Goal: Task Accomplishment & Management: Manage account settings

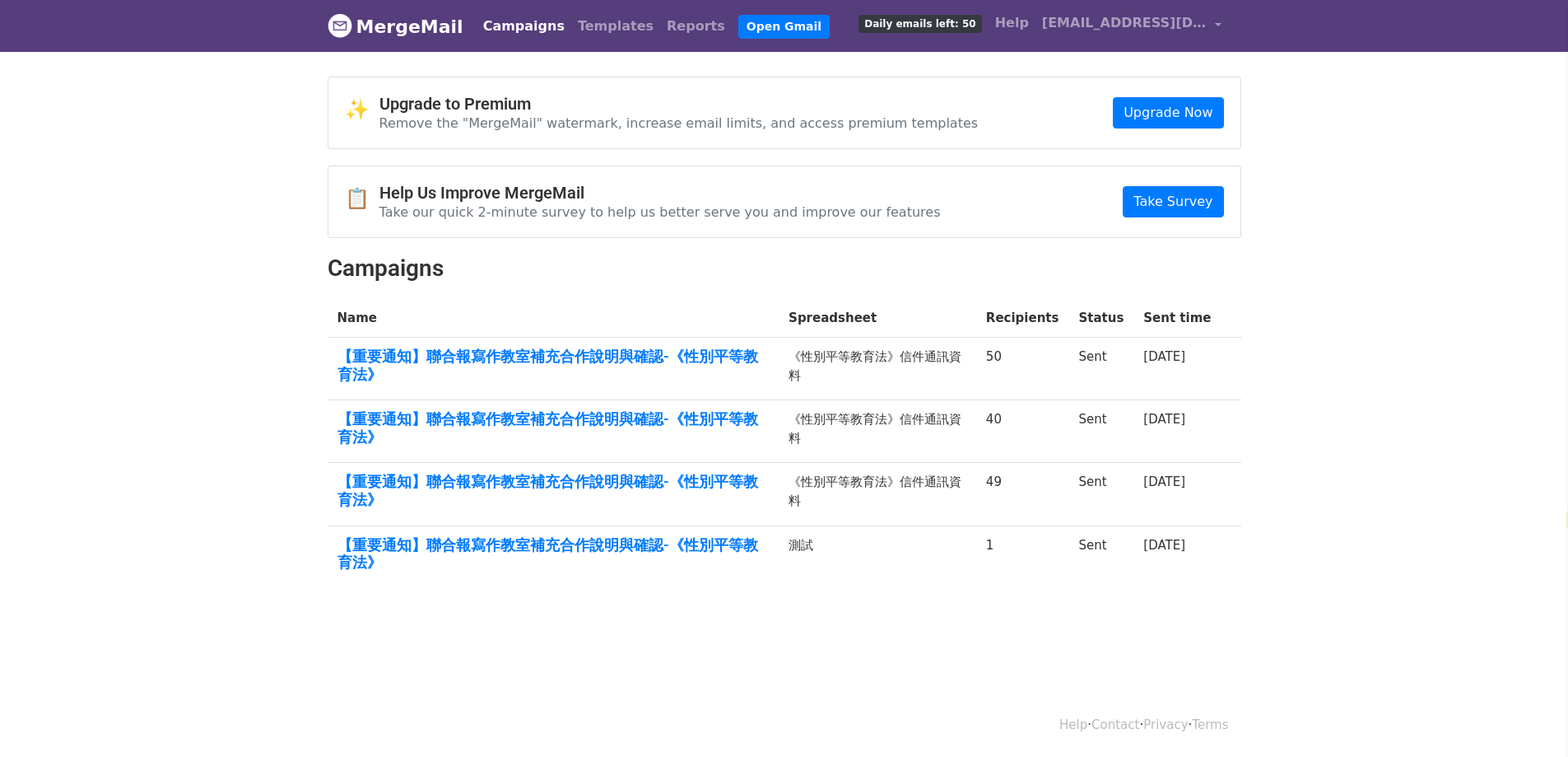
select select "zh-tw"
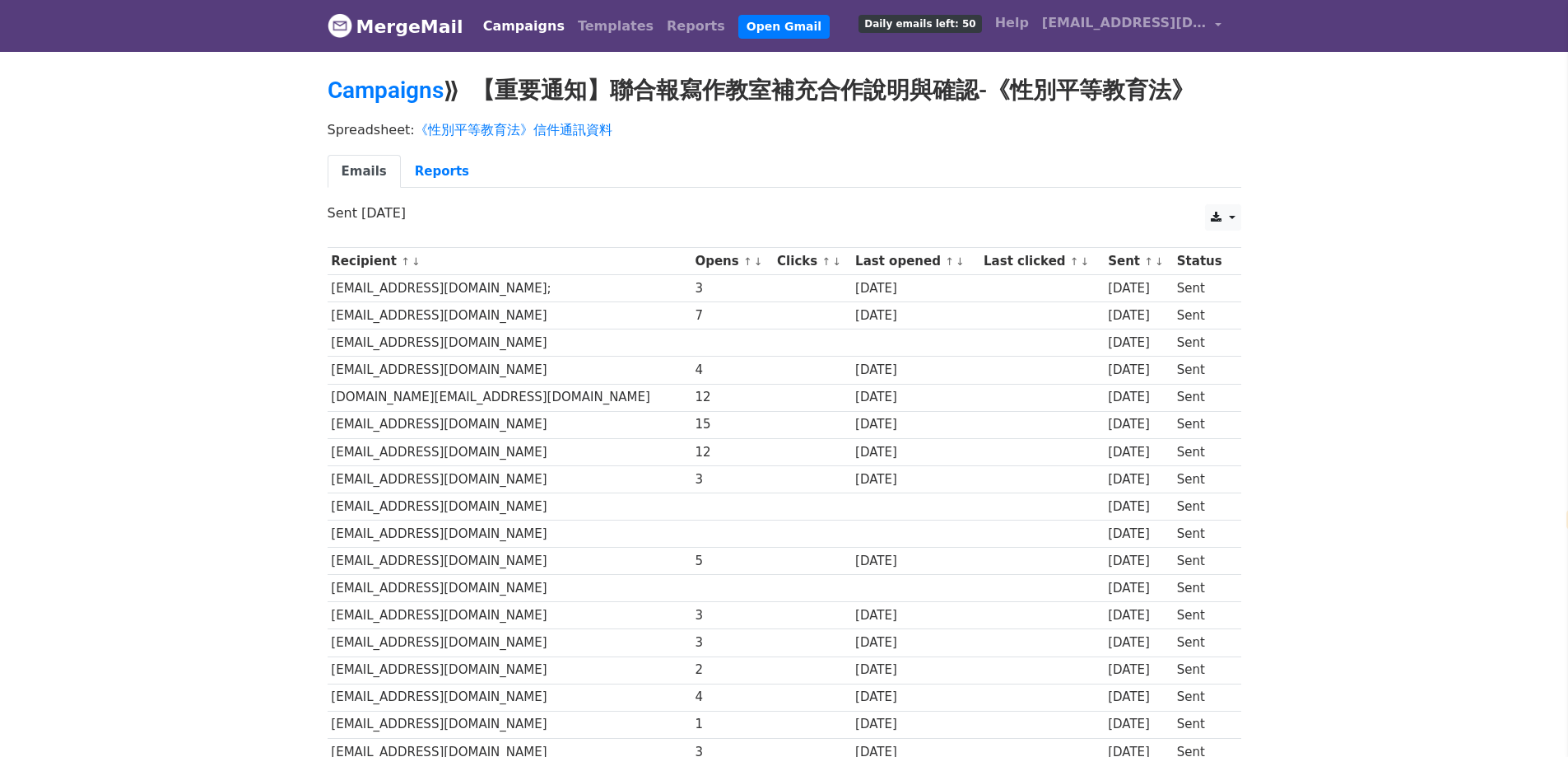
select select "zh-tw"
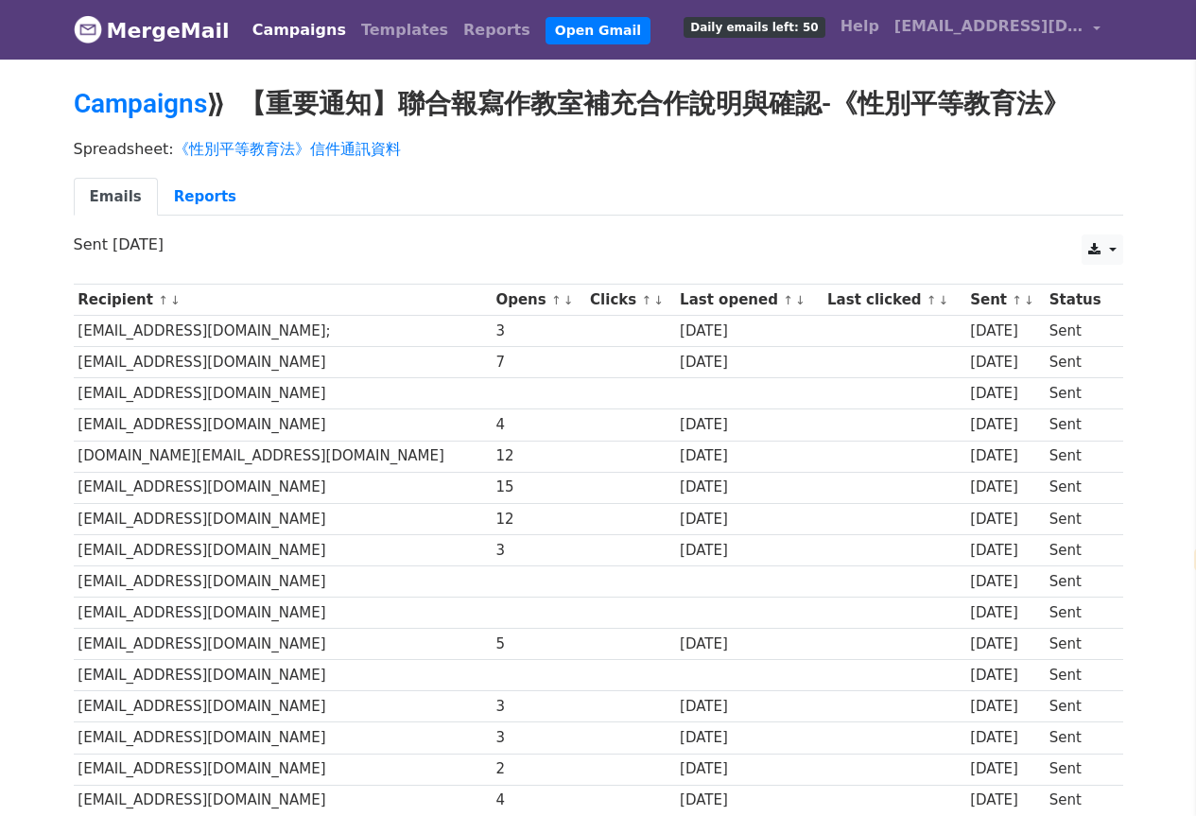
drag, startPoint x: 386, startPoint y: 300, endPoint x: 424, endPoint y: 309, distance: 39.9
click at [492, 309] on th "Opens ↑ ↓" at bounding box center [539, 300] width 95 height 31
copy th "Opens"
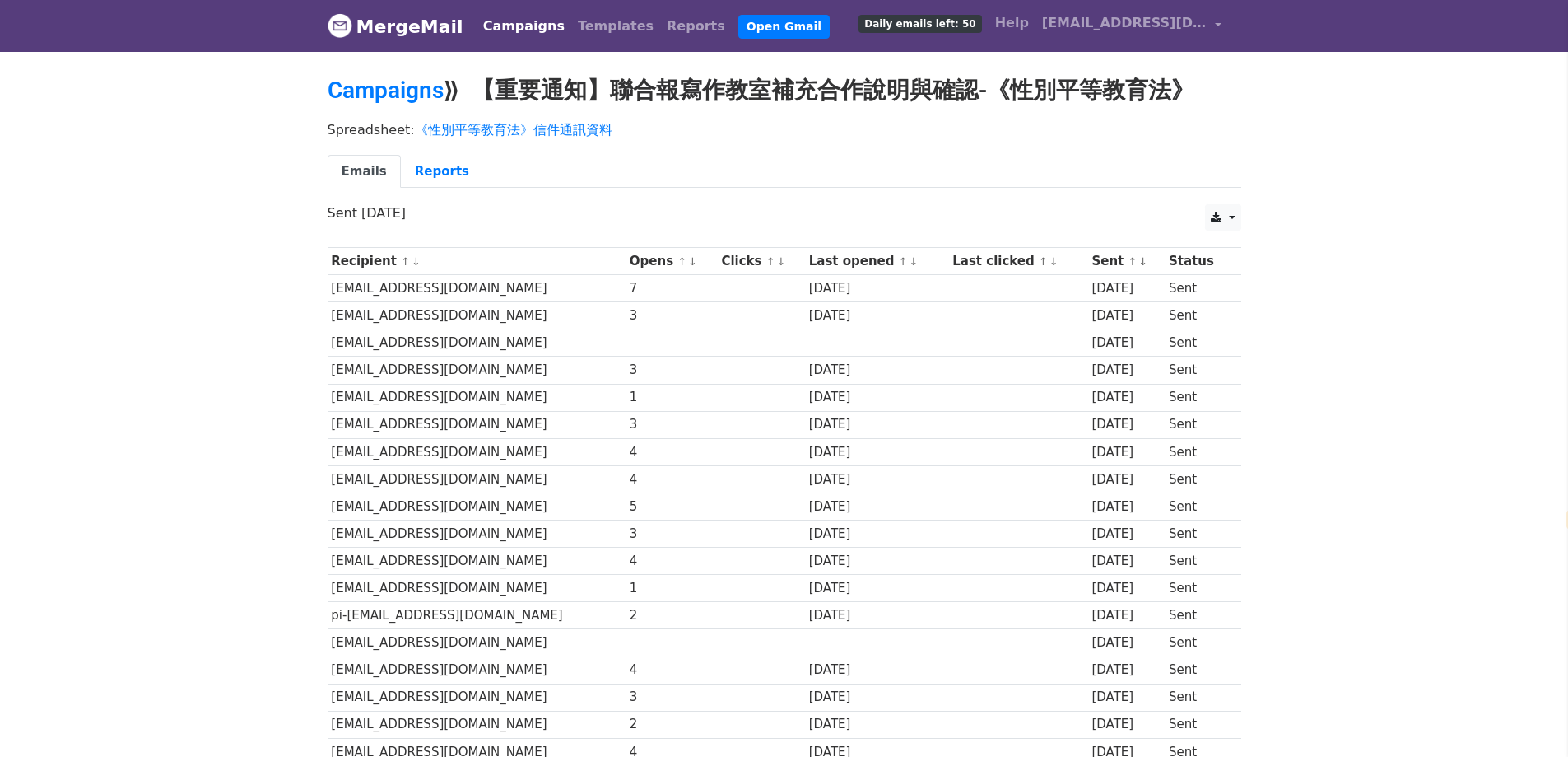
select select "zh-tw"
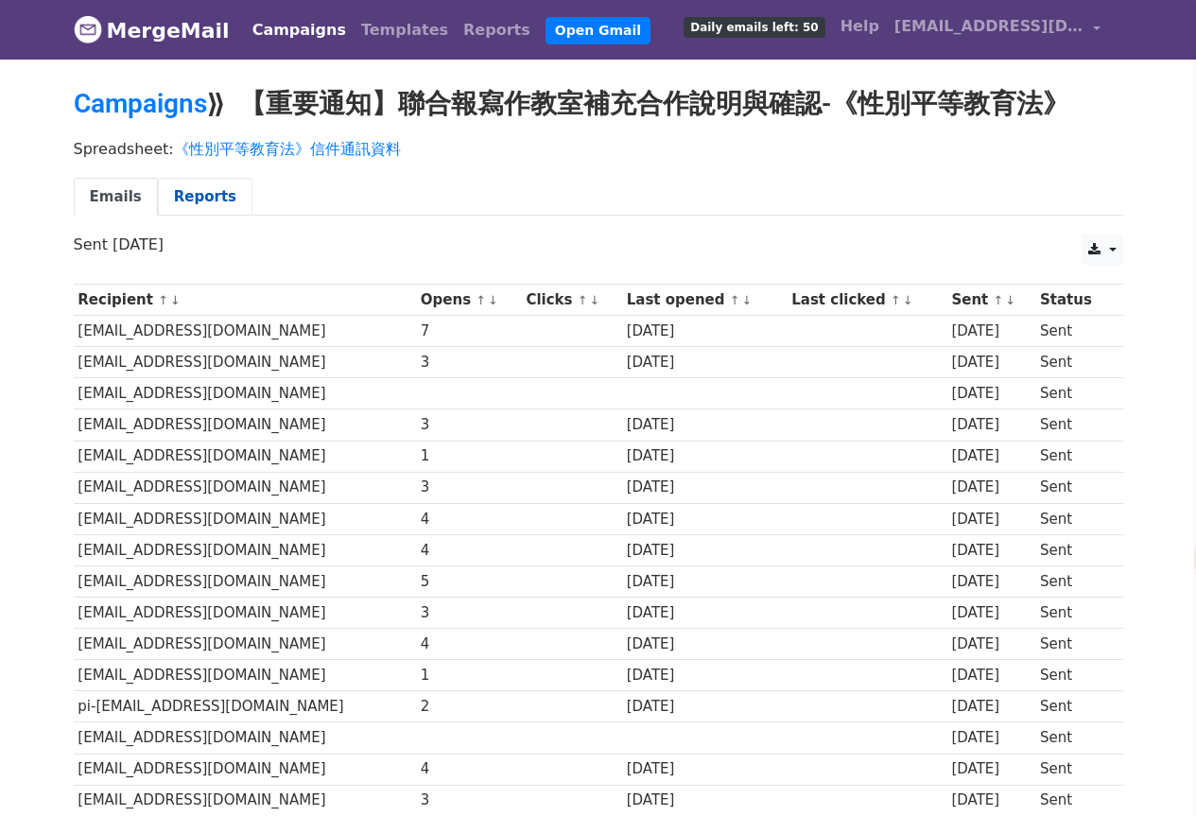
click at [201, 199] on link "Reports" at bounding box center [205, 197] width 95 height 39
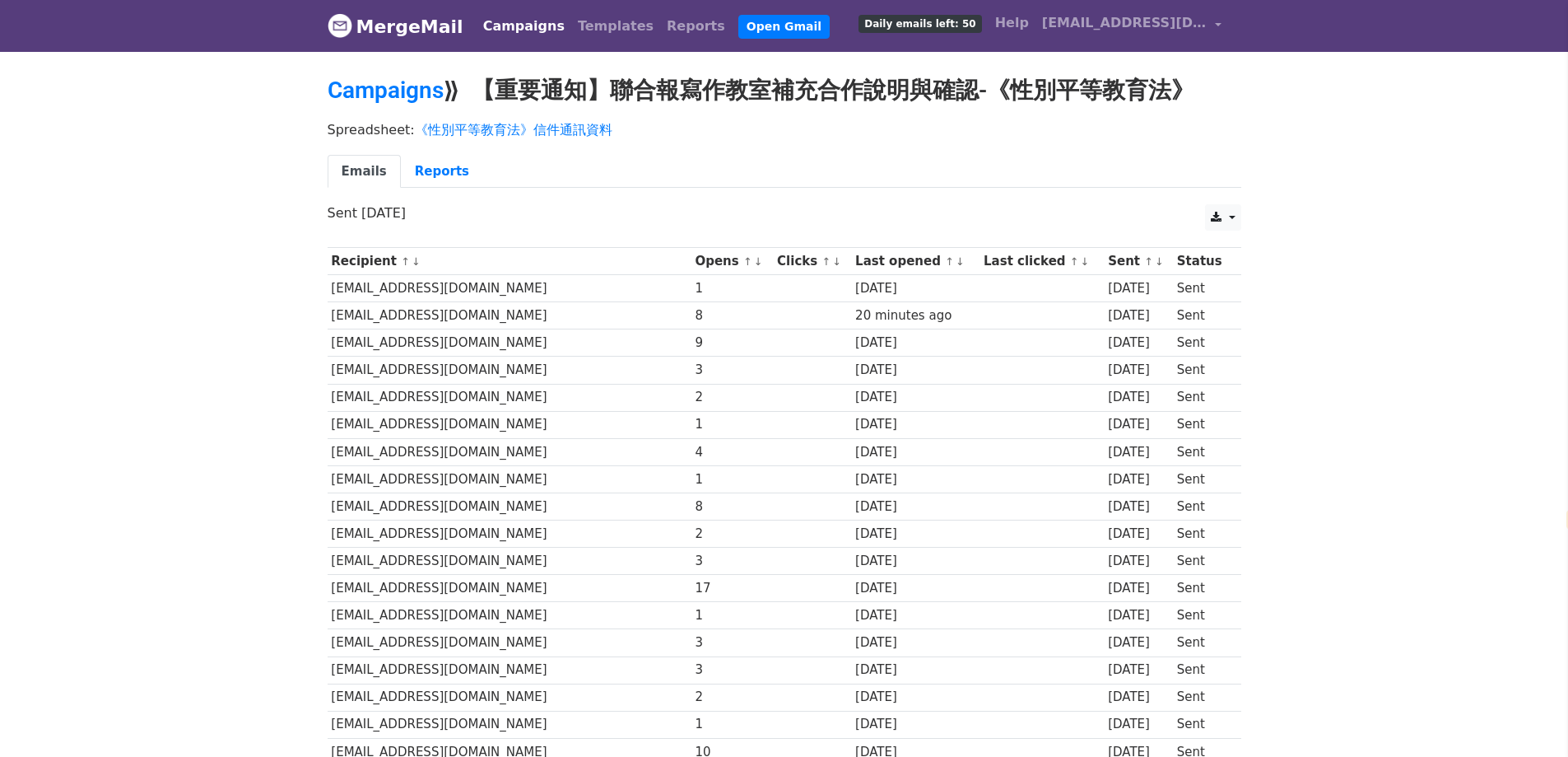
select select "zh-tw"
drag, startPoint x: 1030, startPoint y: 95, endPoint x: 1174, endPoint y: 88, distance: 144.2
click at [1174, 88] on h2 "Campaigns ⟫ 【重要通知】聯合報寫作教室補充合作說明與確認-《性別平等教育法》" at bounding box center [784, 91] width 913 height 28
copy h2 "性別平等教育法"
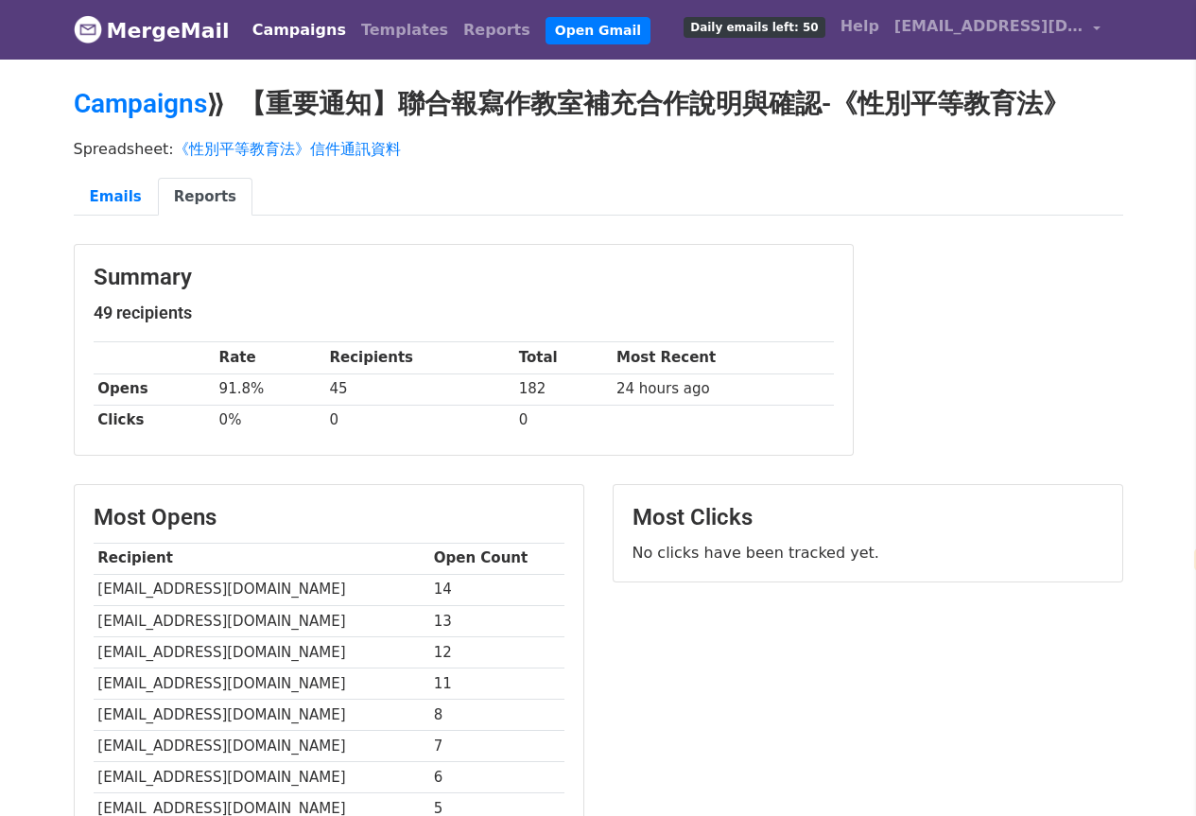
select select "zh-tw"
drag, startPoint x: 144, startPoint y: 421, endPoint x: 94, endPoint y: 418, distance: 50.2
click at [94, 418] on th "Clicks" at bounding box center [154, 420] width 121 height 31
drag, startPoint x: 148, startPoint y: 387, endPoint x: 134, endPoint y: 387, distance: 14.2
click at [97, 389] on th "Opens" at bounding box center [154, 388] width 121 height 31
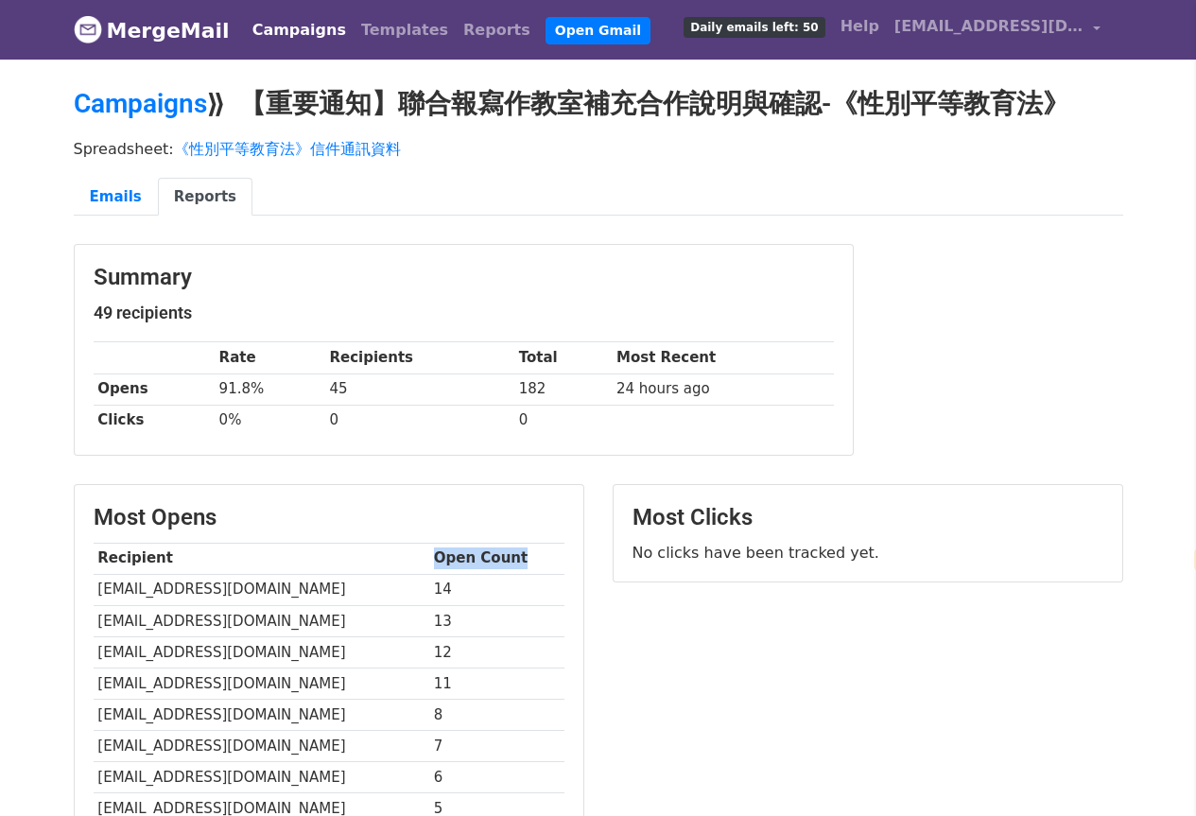
drag, startPoint x: 512, startPoint y: 558, endPoint x: 426, endPoint y: 560, distance: 86.0
click at [429, 560] on th "Open Count" at bounding box center [496, 558] width 135 height 31
click at [102, 193] on link "Emails" at bounding box center [116, 197] width 84 height 39
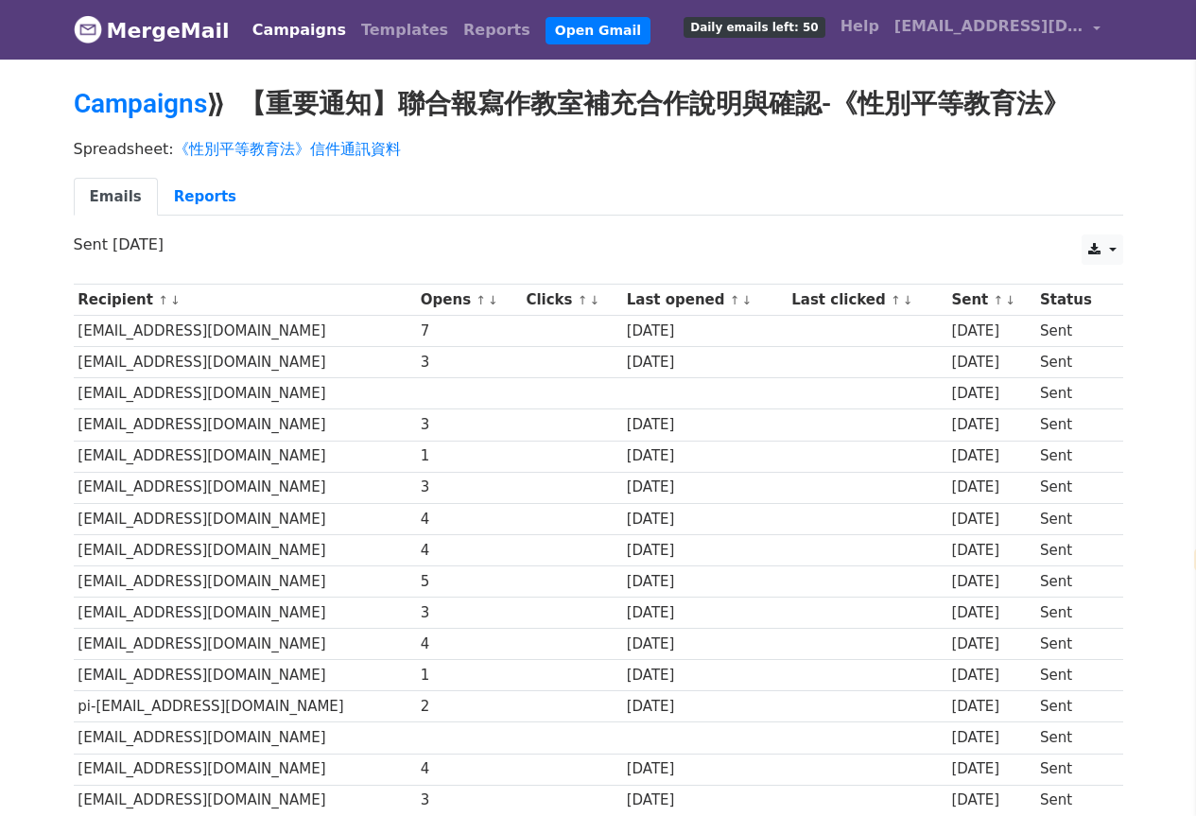
select select "zh-tw"
drag, startPoint x: 591, startPoint y: 302, endPoint x: 677, endPoint y: 293, distance: 86.4
click at [677, 293] on th "Last opened ↑ ↓" at bounding box center [704, 300] width 165 height 31
click at [744, 428] on div "[DATE]" at bounding box center [705, 425] width 156 height 22
drag, startPoint x: 920, startPoint y: 329, endPoint x: 1010, endPoint y: 337, distance: 91.1
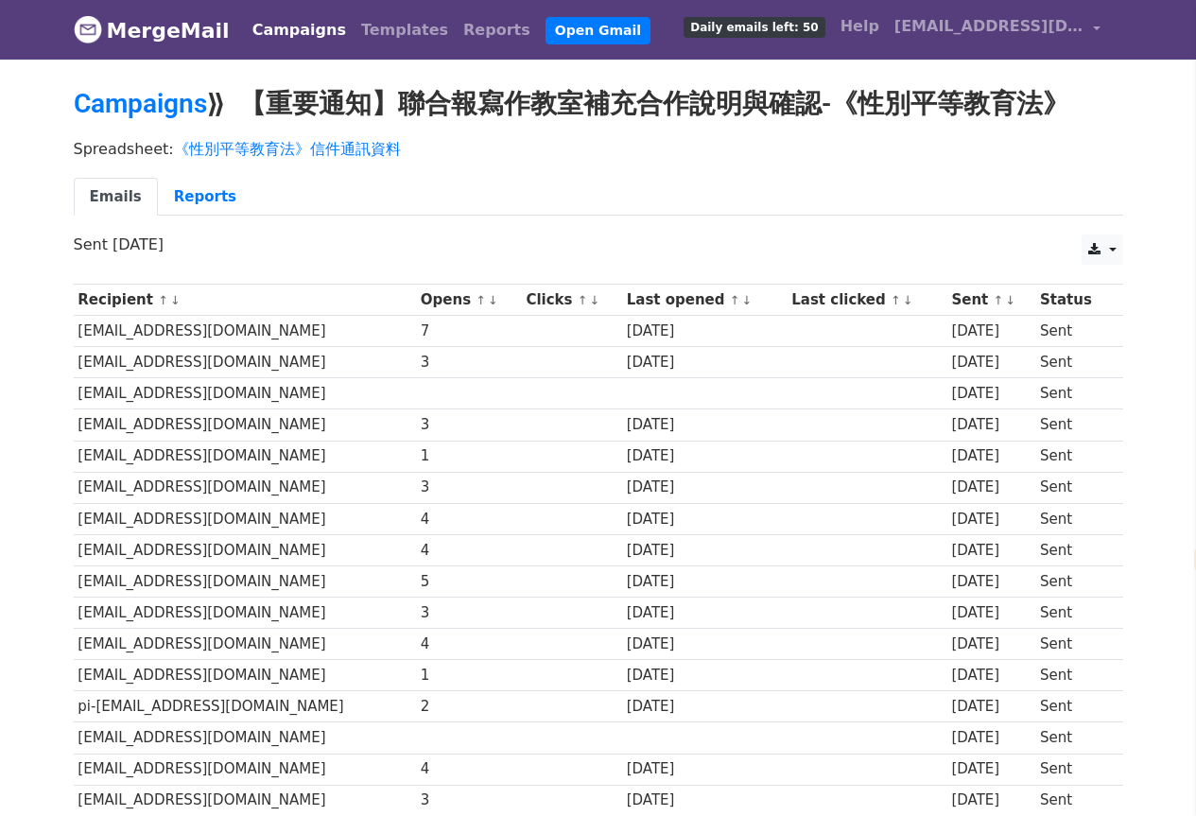
click at [1010, 337] on div "[DATE]" at bounding box center [990, 331] width 79 height 22
click at [1061, 337] on td "Sent" at bounding box center [1073, 331] width 76 height 31
click at [416, 300] on th "Opens ↑ ↓" at bounding box center [469, 300] width 106 height 31
click at [475, 302] on link "↑" at bounding box center [480, 300] width 10 height 14
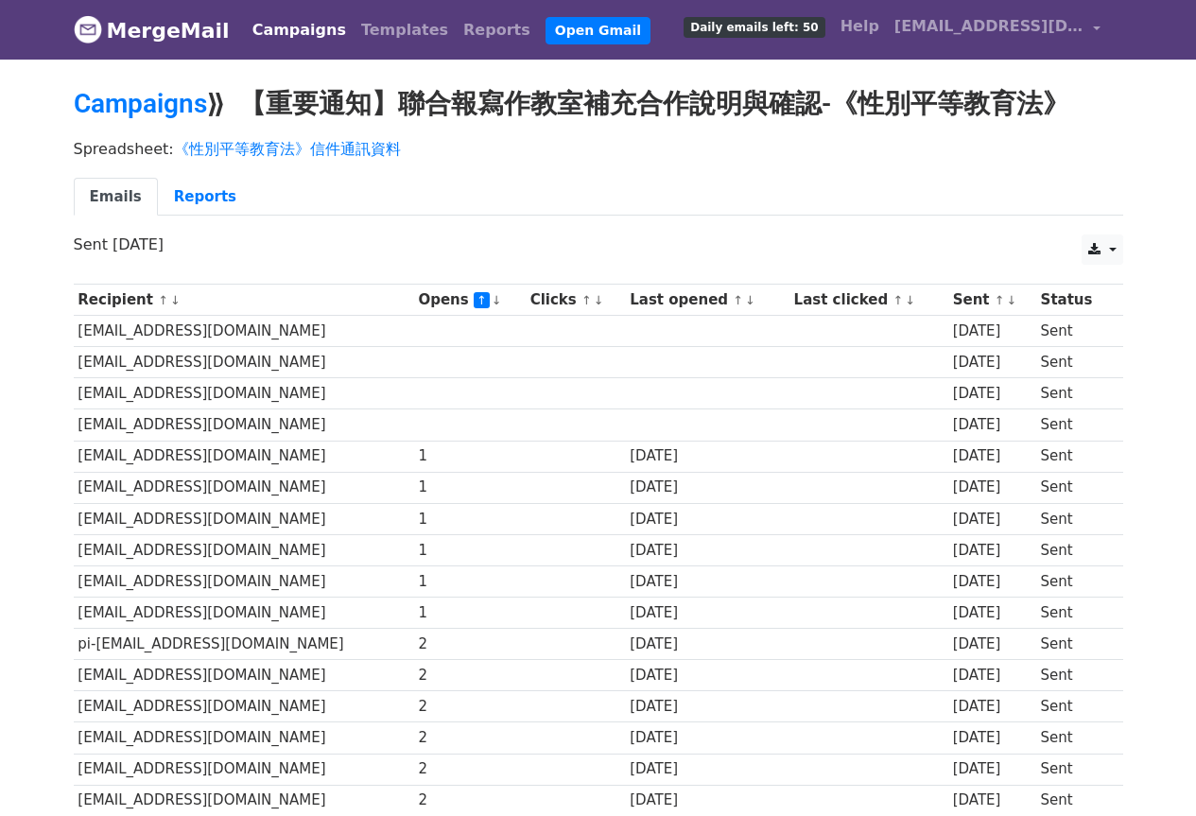
select select "zh-tw"
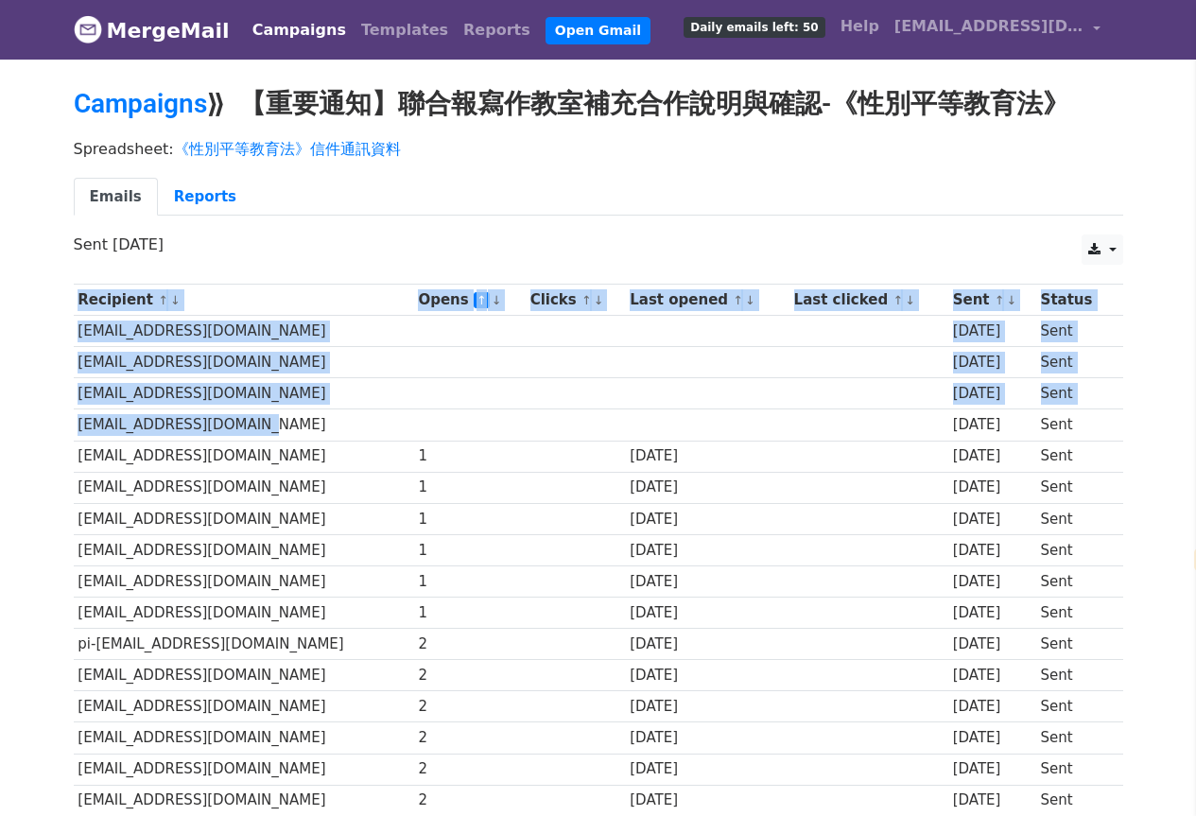
drag, startPoint x: 140, startPoint y: 424, endPoint x: 354, endPoint y: 421, distance: 213.7
click at [316, 431] on td "soupbryce@yahoo.com.tw" at bounding box center [244, 424] width 340 height 31
click at [258, 425] on td "[EMAIL_ADDRESS][DOMAIN_NAME]" at bounding box center [244, 424] width 340 height 31
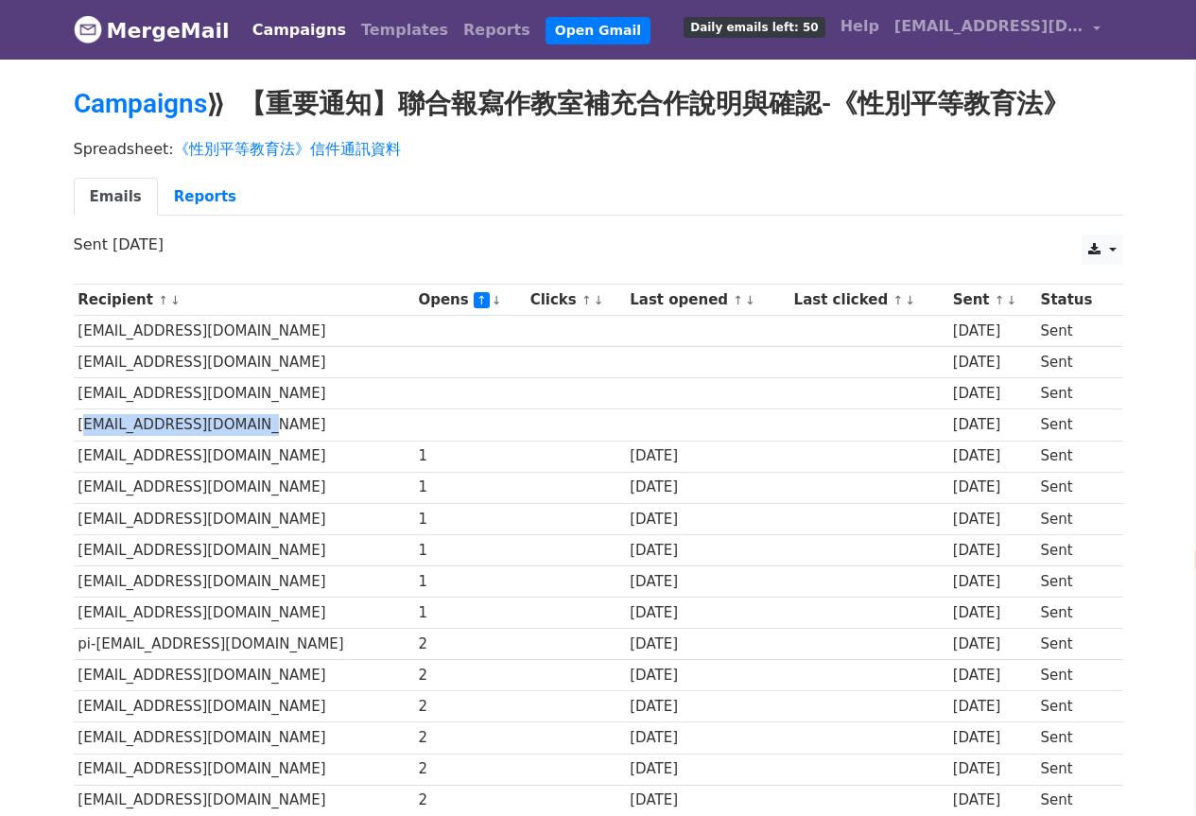
drag, startPoint x: 258, startPoint y: 425, endPoint x: 103, endPoint y: 428, distance: 155.1
click at [103, 428] on td "[EMAIL_ADDRESS][DOMAIN_NAME]" at bounding box center [244, 424] width 340 height 31
click at [414, 401] on td at bounding box center [470, 393] width 112 height 31
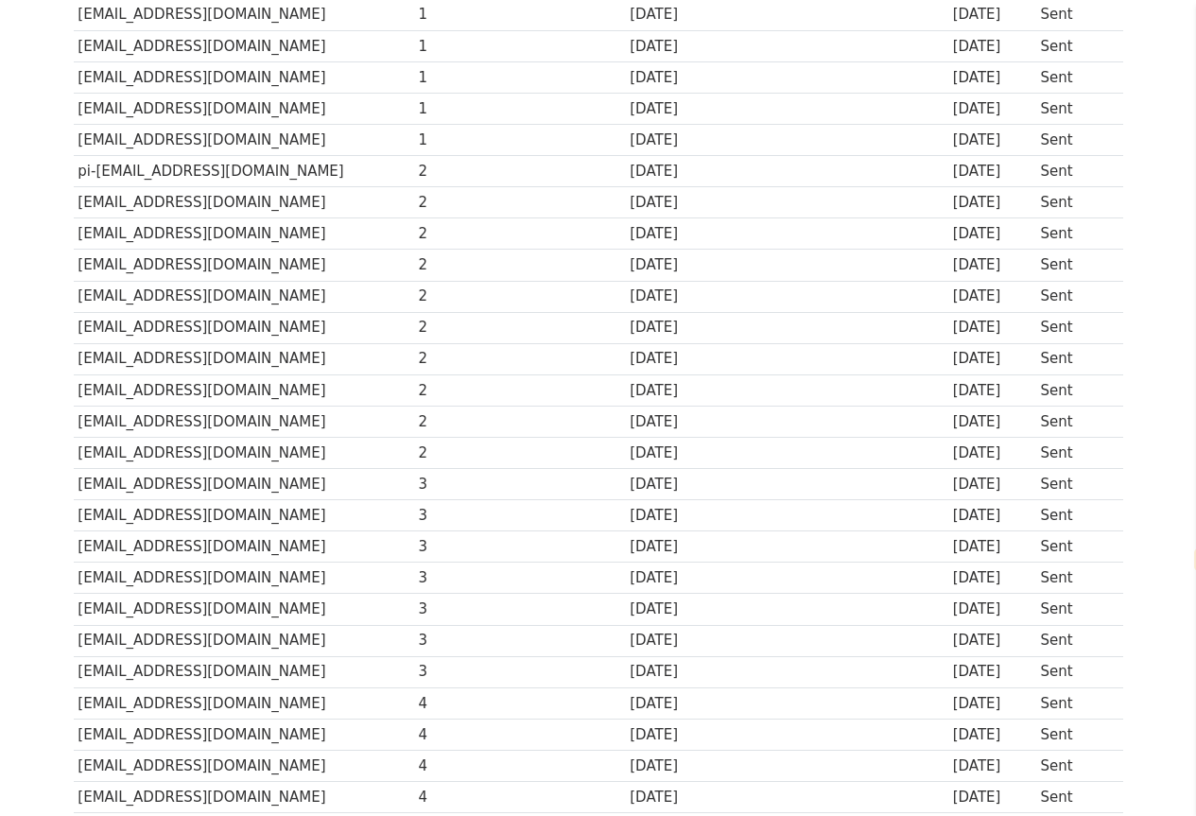
click at [564, 458] on td at bounding box center [576, 452] width 100 height 31
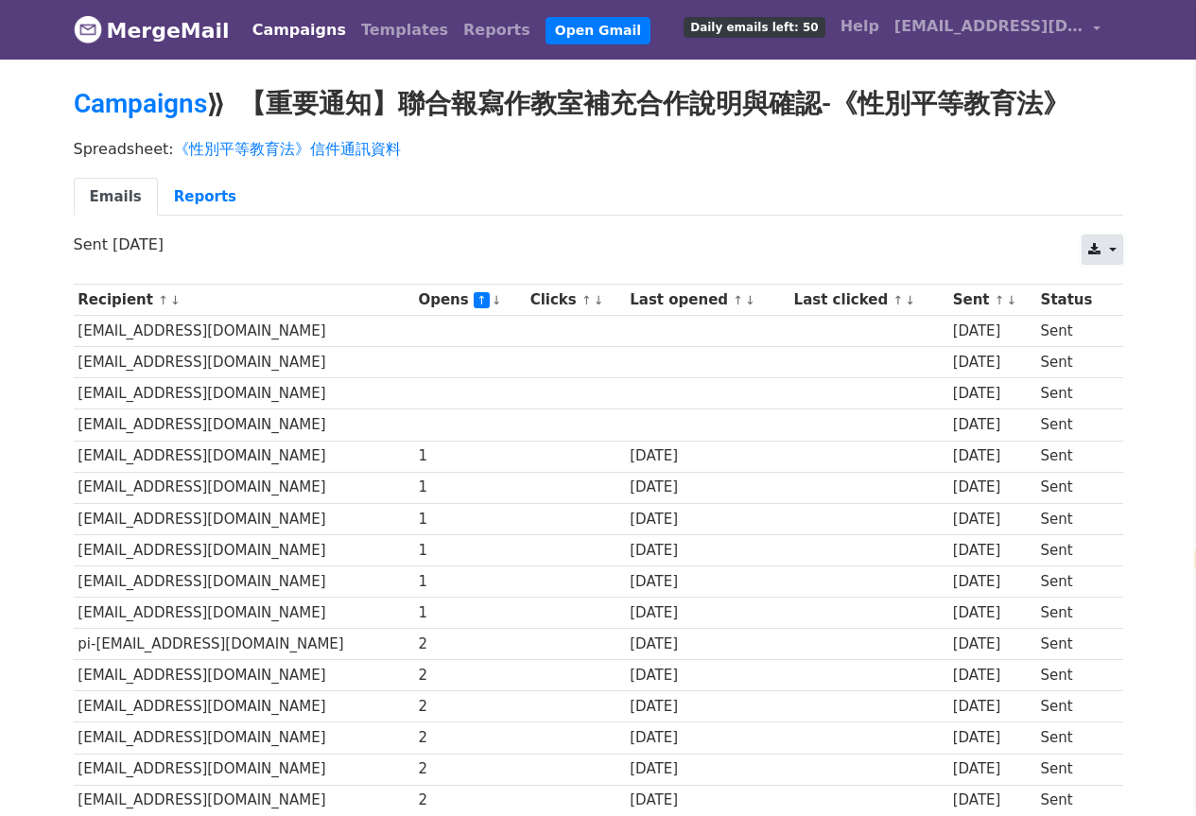
click at [1105, 252] on link at bounding box center [1101, 249] width 41 height 30
click at [1119, 324] on link "Excel" at bounding box center [1124, 322] width 85 height 30
drag, startPoint x: 202, startPoint y: 333, endPoint x: 921, endPoint y: 331, distance: 718.4
click at [921, 331] on tr "pon123@mail2000.com.tw 16 days ago Sent" at bounding box center [598, 331] width 1049 height 31
click at [953, 331] on div "[DATE]" at bounding box center [992, 331] width 78 height 22
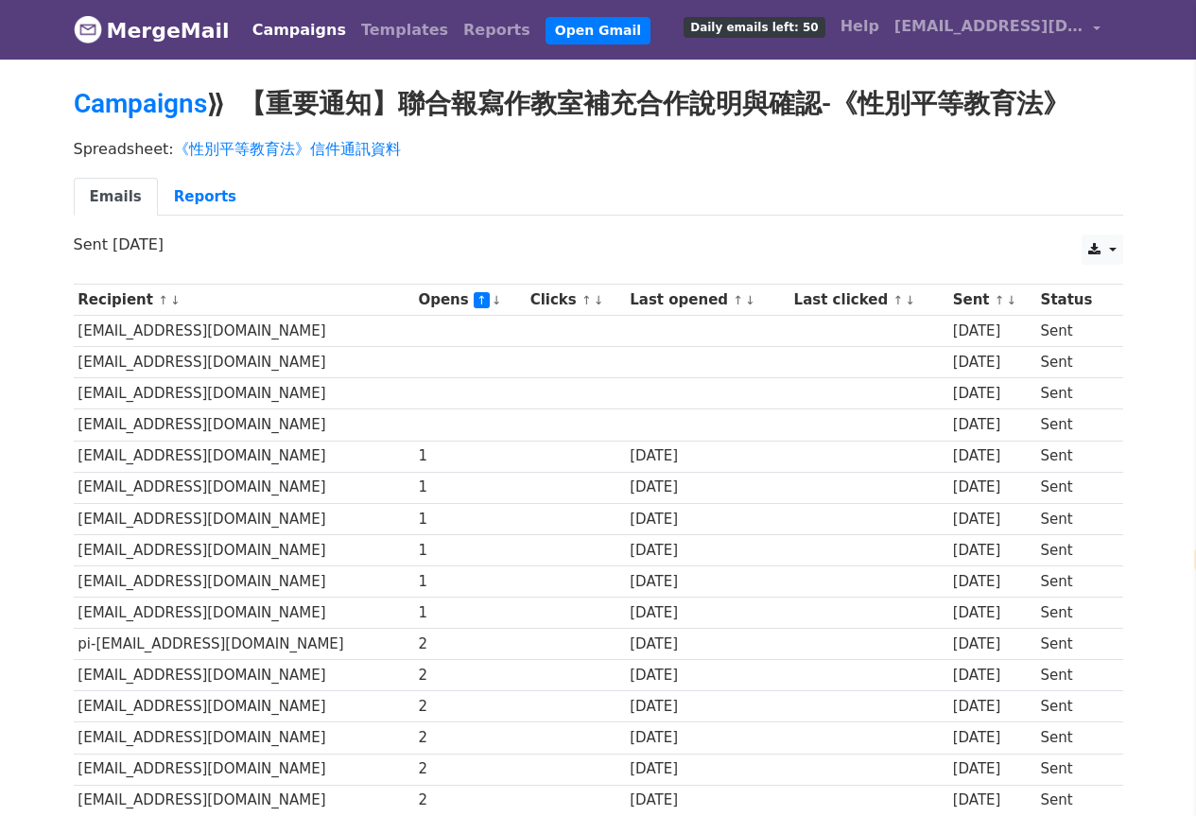
click at [230, 371] on td "[EMAIL_ADDRESS][DOMAIN_NAME]" at bounding box center [244, 362] width 340 height 31
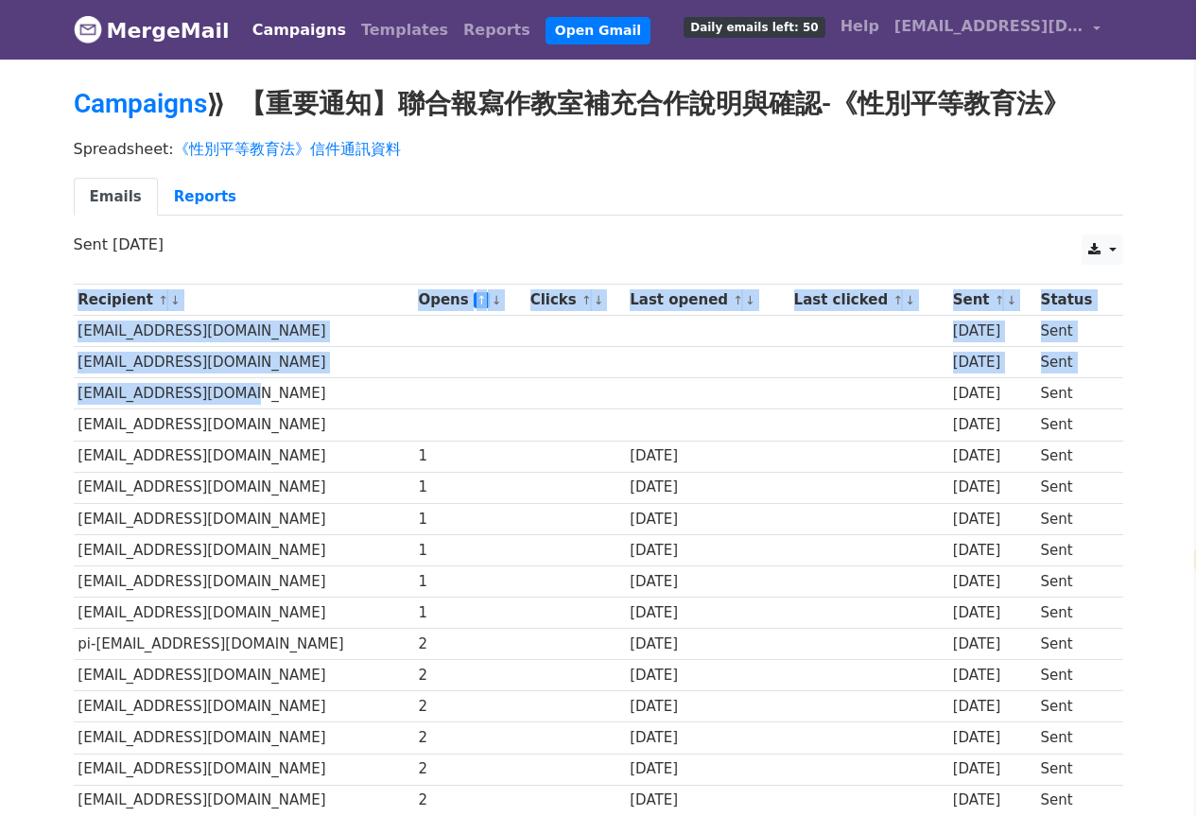
drag, startPoint x: 269, startPoint y: 402, endPoint x: 49, endPoint y: 390, distance: 220.5
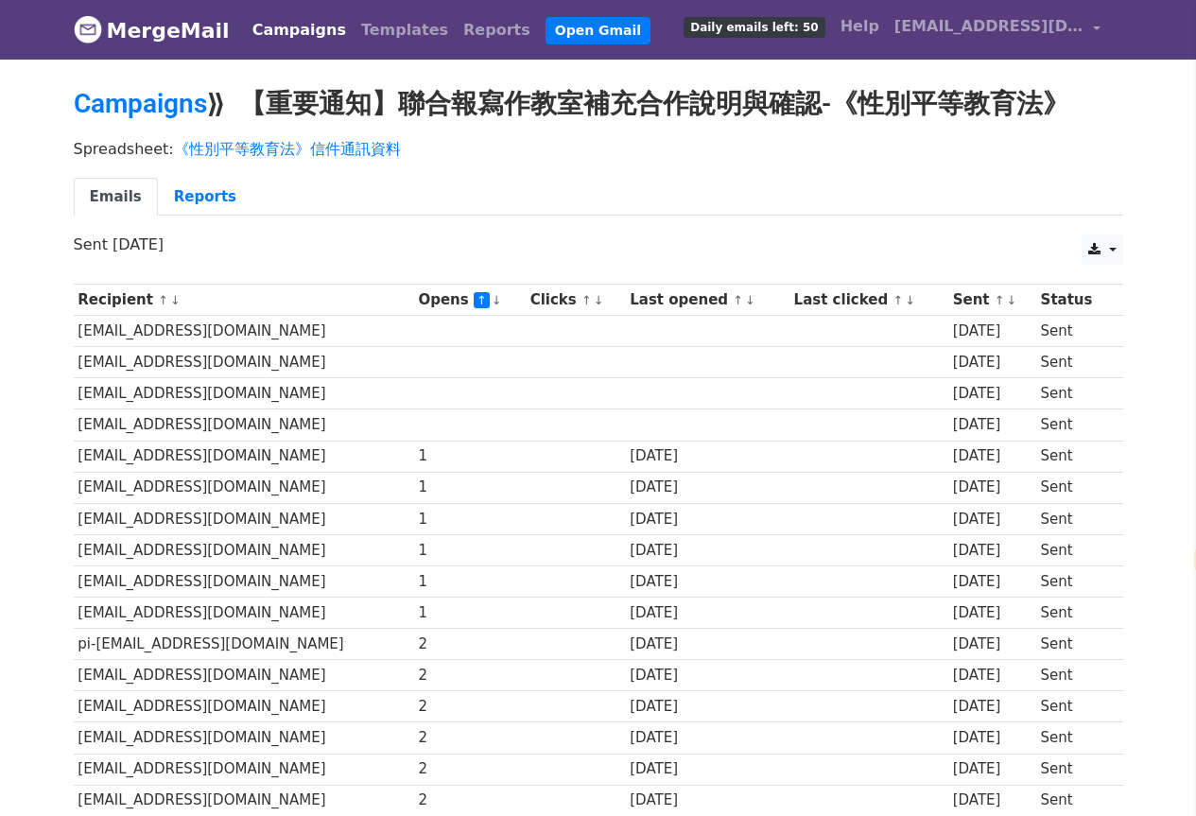
drag, startPoint x: 114, startPoint y: 431, endPoint x: 282, endPoint y: 439, distance: 167.5
click at [131, 432] on td "[EMAIL_ADDRESS][DOMAIN_NAME]" at bounding box center [244, 424] width 340 height 31
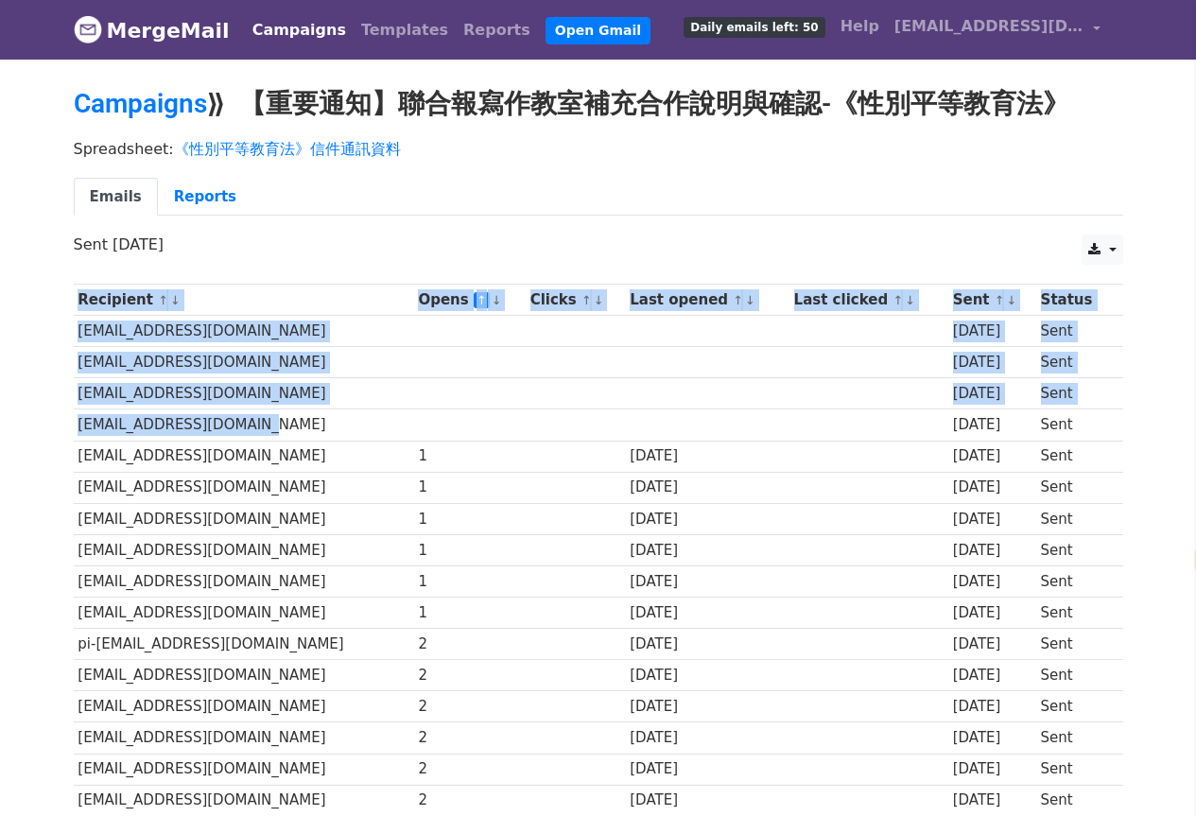
drag, startPoint x: 207, startPoint y: 418, endPoint x: 10, endPoint y: 414, distance: 196.7
click at [81, 423] on td "[EMAIL_ADDRESS][DOMAIN_NAME]" at bounding box center [244, 424] width 340 height 31
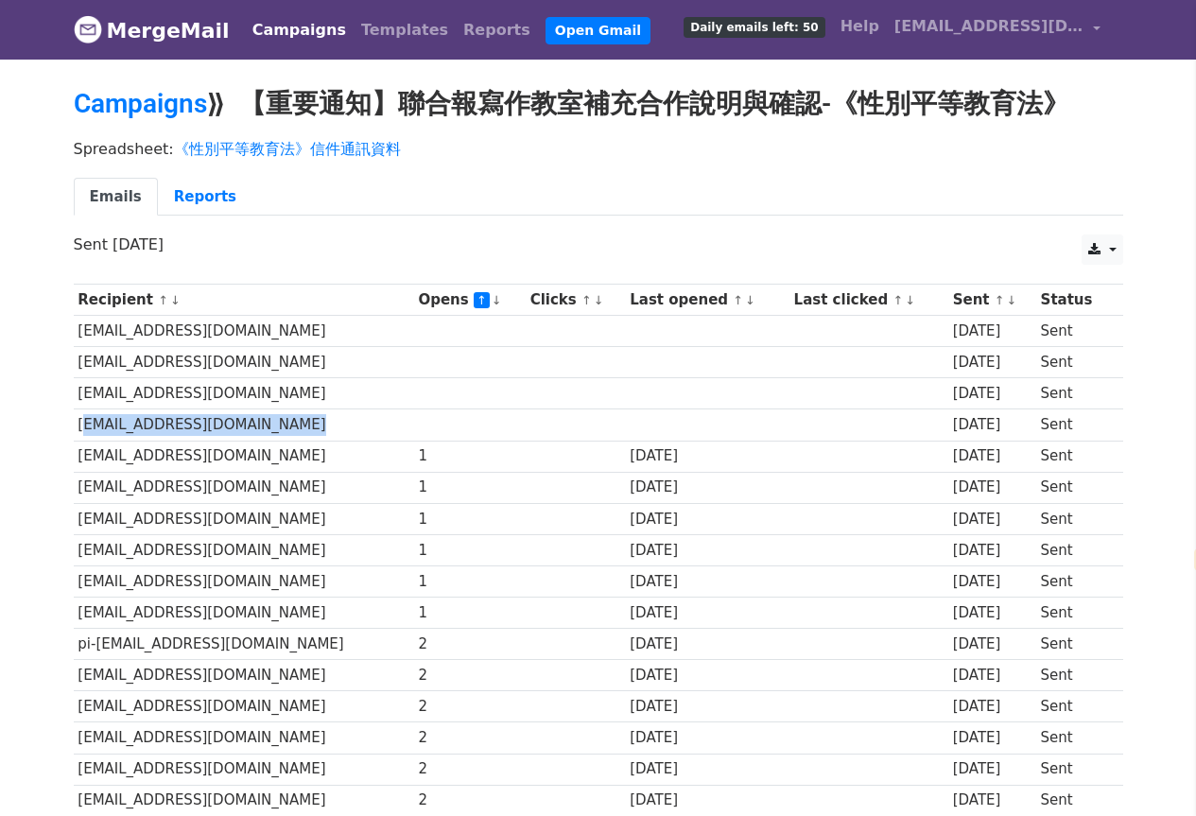
drag, startPoint x: 78, startPoint y: 423, endPoint x: 388, endPoint y: 436, distance: 309.3
click at [388, 436] on tr "soupbryce@yahoo.com.tw 16 days ago Sent" at bounding box center [598, 424] width 1049 height 31
copy tr "[EMAIL_ADDRESS][DOMAIN_NAME]"
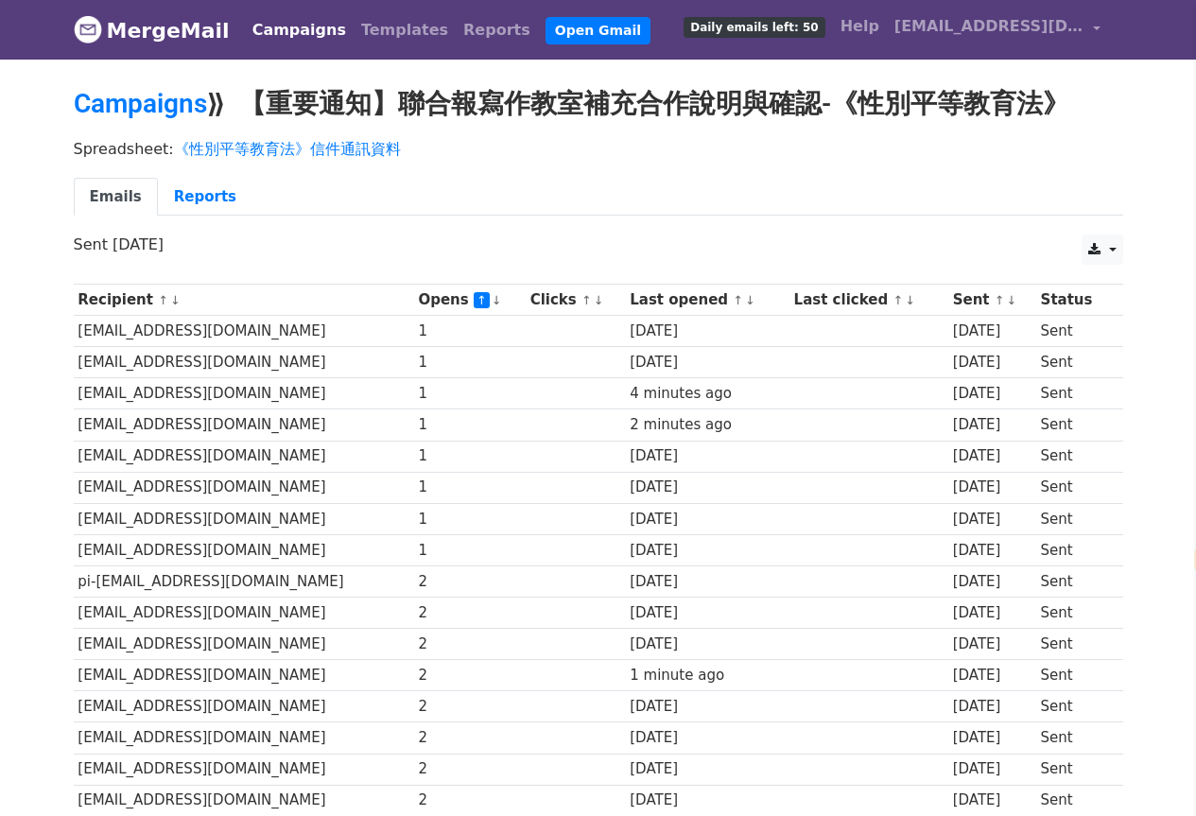
select select "zh-tw"
click at [158, 296] on link "↑" at bounding box center [163, 300] width 10 height 14
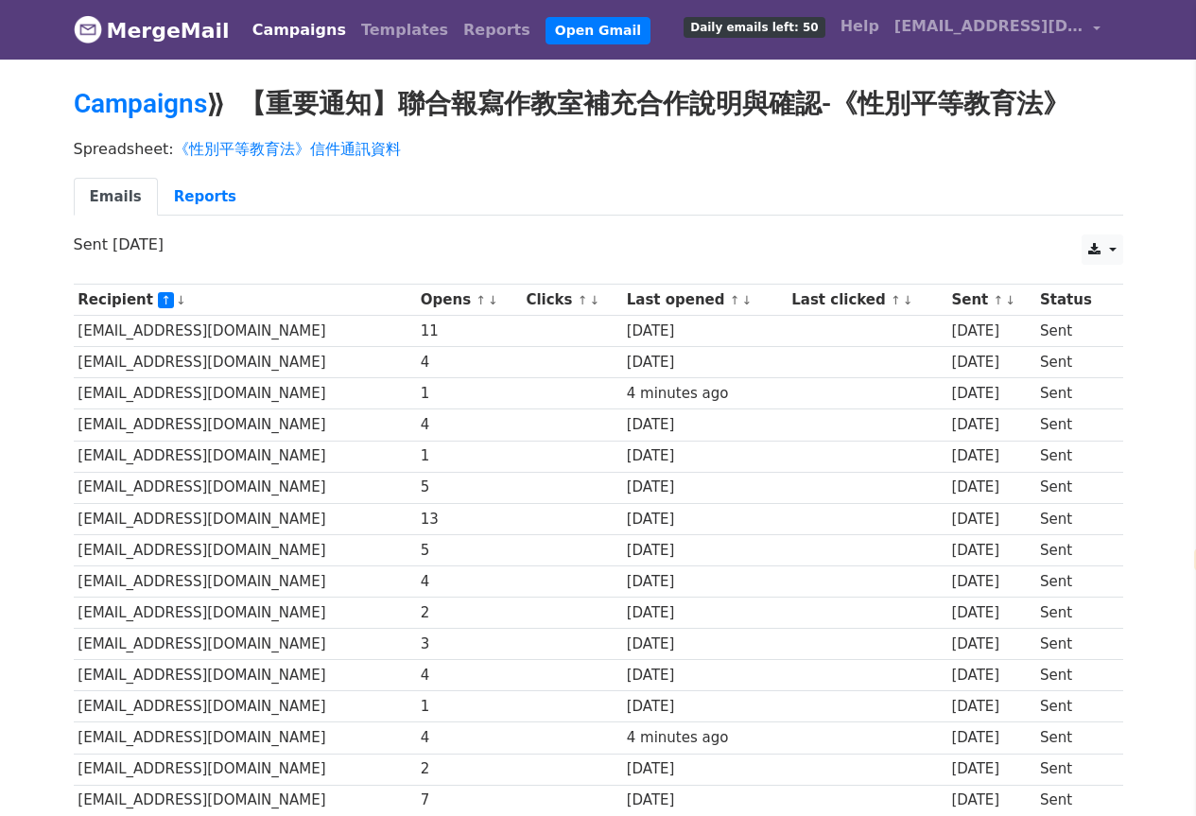
select select "zh-tw"
click at [176, 302] on link "↓" at bounding box center [181, 300] width 10 height 14
select select "zh-tw"
click at [730, 303] on link "↑" at bounding box center [735, 300] width 10 height 14
select select "zh-tw"
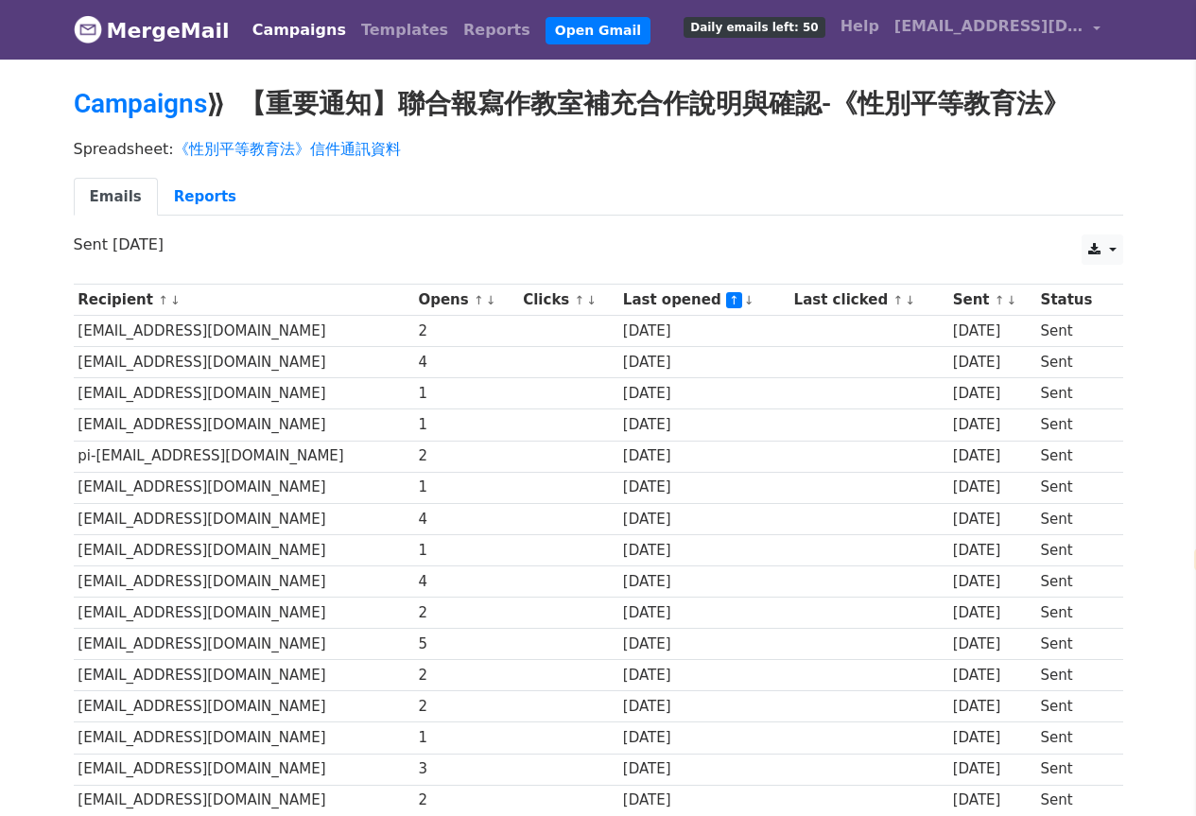
click at [744, 298] on link "↓" at bounding box center [749, 300] width 10 height 14
select select "zh-tw"
click at [458, 509] on div "3" at bounding box center [465, 520] width 95 height 22
click at [674, 323] on div "1 minute ago" at bounding box center [704, 331] width 162 height 22
drag, startPoint x: 1086, startPoint y: 296, endPoint x: 1045, endPoint y: 298, distance: 41.6
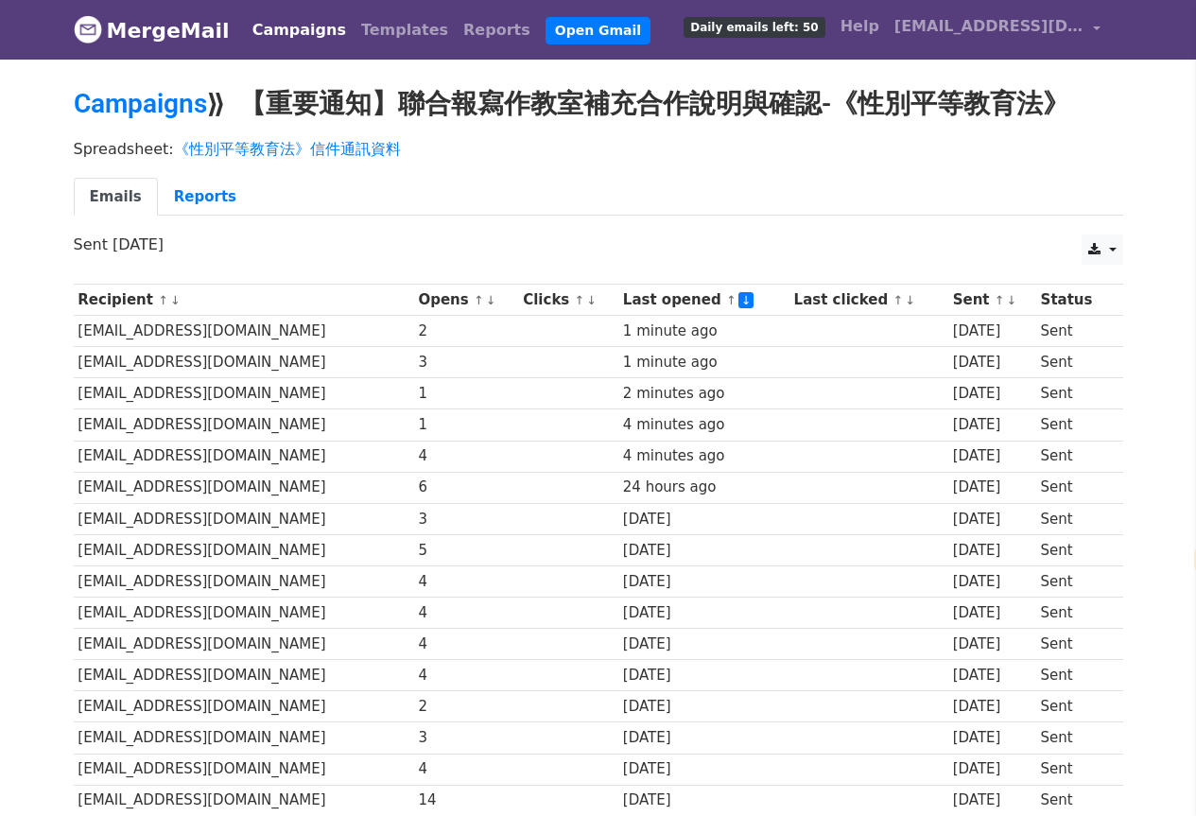
click at [1045, 298] on th "Status" at bounding box center [1074, 300] width 76 height 31
drag, startPoint x: 953, startPoint y: 304, endPoint x: 914, endPoint y: 303, distance: 38.8
click at [914, 303] on tr "Recipient ↑ ↓ Opens ↑ ↓ Clicks ↑ ↓ Last opened ↑ ↓ Last clicked ↑ ↓ Sent ↑ ↓ St…" at bounding box center [598, 300] width 1049 height 31
click at [349, 195] on ul "Emails Reports" at bounding box center [598, 197] width 1049 height 39
click at [186, 195] on link "Reports" at bounding box center [205, 197] width 95 height 39
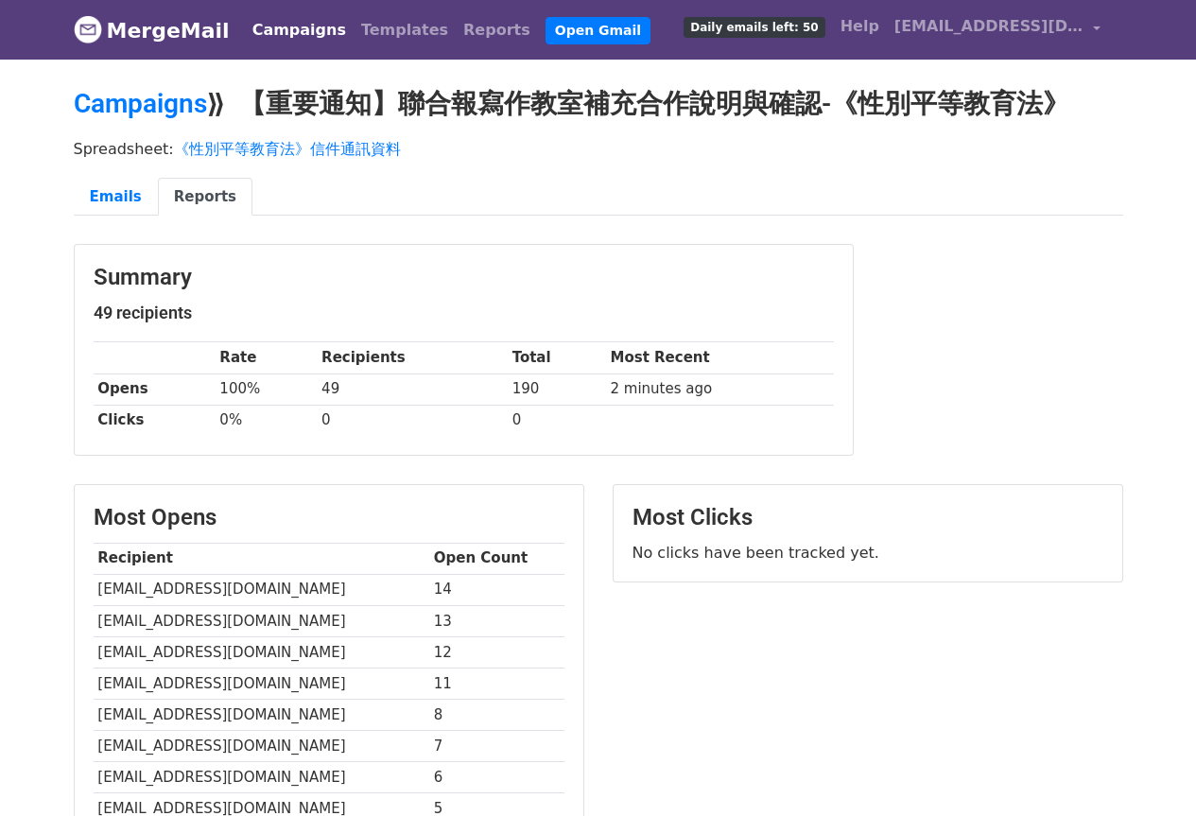
select select "zh-tw"
click at [158, 391] on th "Opens" at bounding box center [155, 388] width 122 height 31
drag, startPoint x: 613, startPoint y: 398, endPoint x: 758, endPoint y: 381, distance: 145.6
click at [645, 397] on td "2 minutes ago" at bounding box center [720, 388] width 228 height 31
drag, startPoint x: 758, startPoint y: 381, endPoint x: 542, endPoint y: 382, distance: 216.5
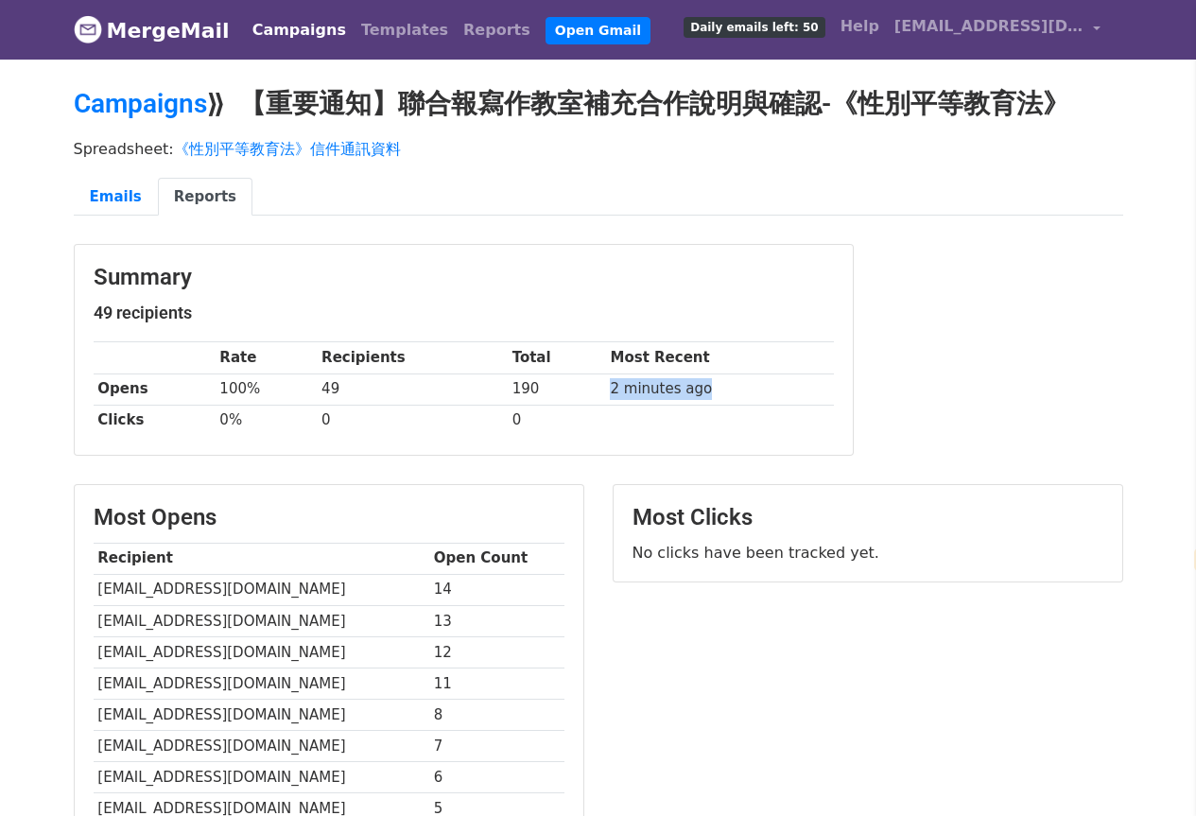
click at [542, 382] on tr "Opens 100% 49 190 2 minutes ago" at bounding box center [464, 388] width 740 height 31
click at [542, 388] on td "190" at bounding box center [557, 388] width 98 height 31
click at [116, 198] on link "Emails" at bounding box center [116, 197] width 84 height 39
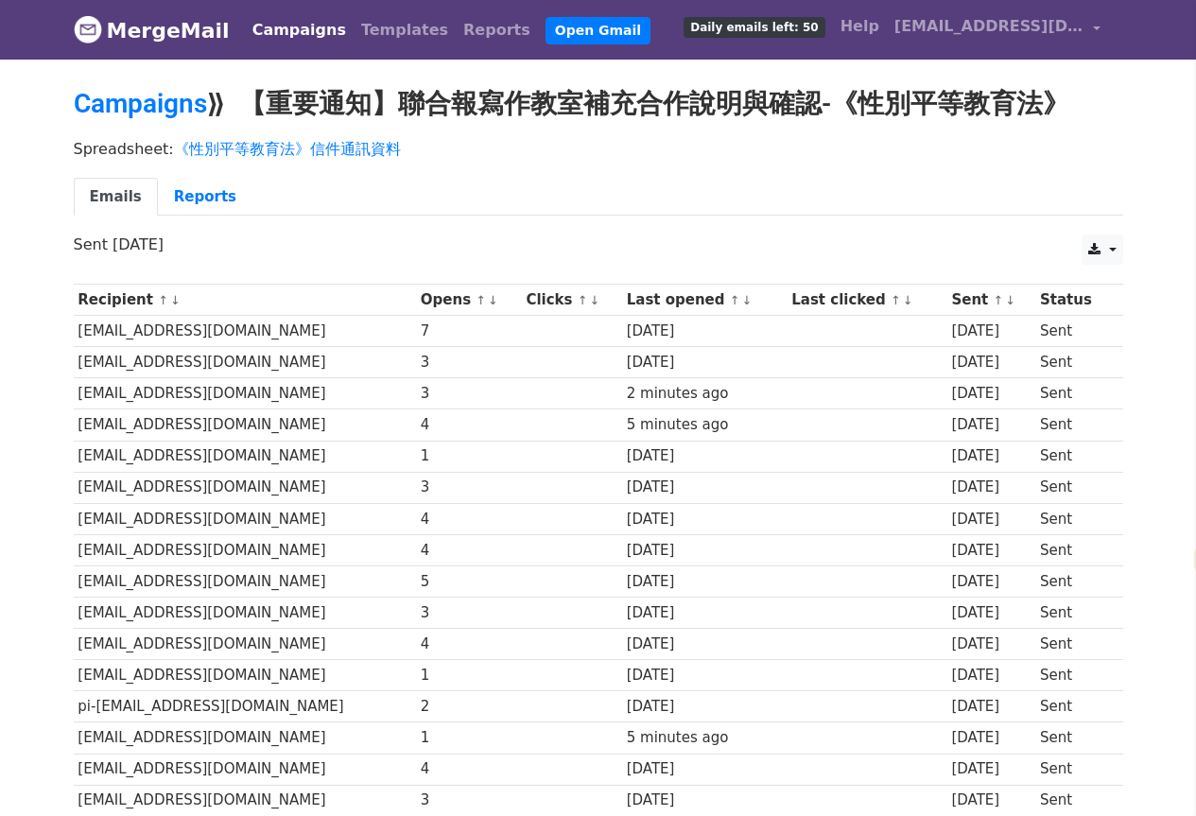
select select "zh-tw"
drag, startPoint x: 856, startPoint y: 298, endPoint x: 837, endPoint y: 306, distance: 21.6
click at [837, 306] on tr "Recipient ↑ ↓ Opens ↑ ↓ Clicks ↑ ↓ Last opened ↑ ↓ Last clicked ↑ ↓ Sent ↑ ↓ St…" at bounding box center [598, 300] width 1049 height 31
drag, startPoint x: 493, startPoint y: 297, endPoint x: 527, endPoint y: 300, distance: 34.1
click at [531, 291] on th "Clicks ↑ ↓" at bounding box center [572, 300] width 100 height 31
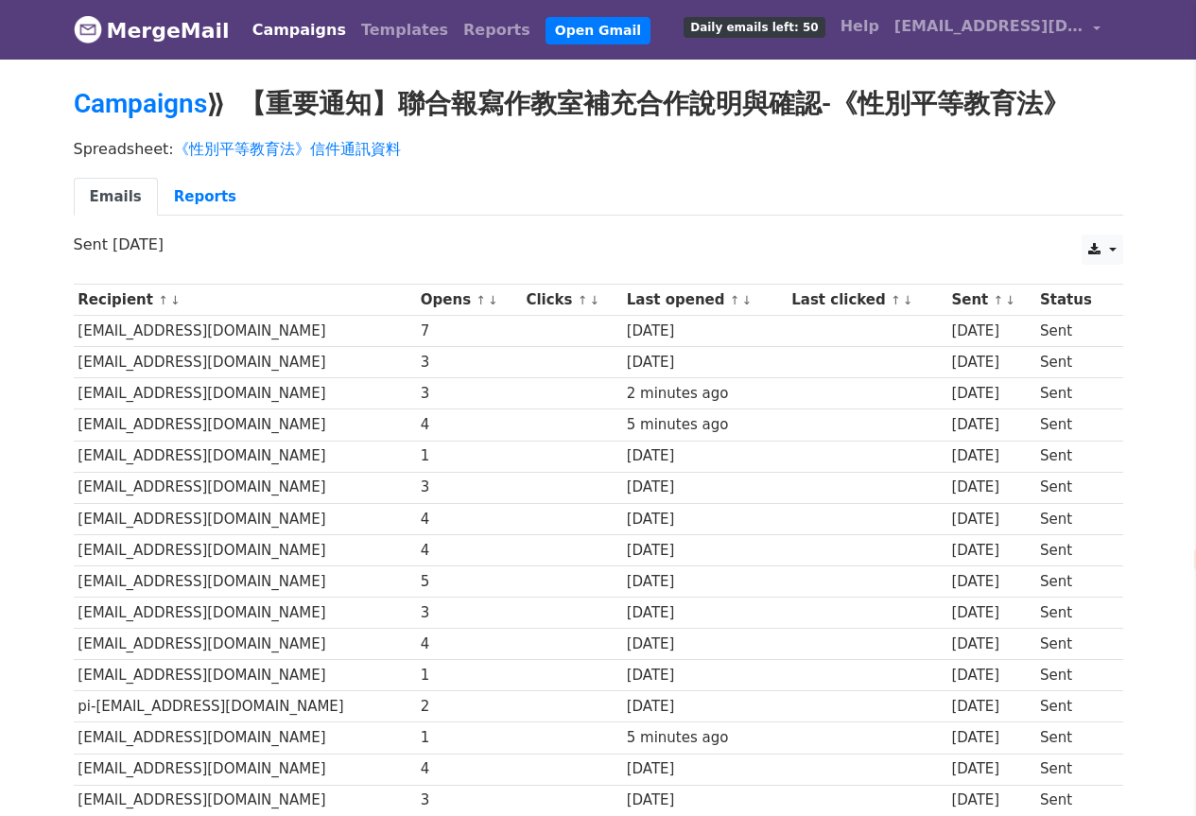
click at [527, 300] on th "Clicks ↑ ↓" at bounding box center [572, 300] width 100 height 31
drag, startPoint x: 480, startPoint y: 297, endPoint x: 527, endPoint y: 295, distance: 47.3
click at [527, 295] on tr "Recipient ↑ ↓ Opens ↑ ↓ Clicks ↑ ↓ Last opened ↑ ↓ Last clicked ↑ ↓ Sent ↑ ↓ St…" at bounding box center [598, 300] width 1049 height 31
click at [682, 332] on div "[DATE]" at bounding box center [705, 331] width 156 height 22
click at [203, 189] on link "Reports" at bounding box center [205, 197] width 95 height 39
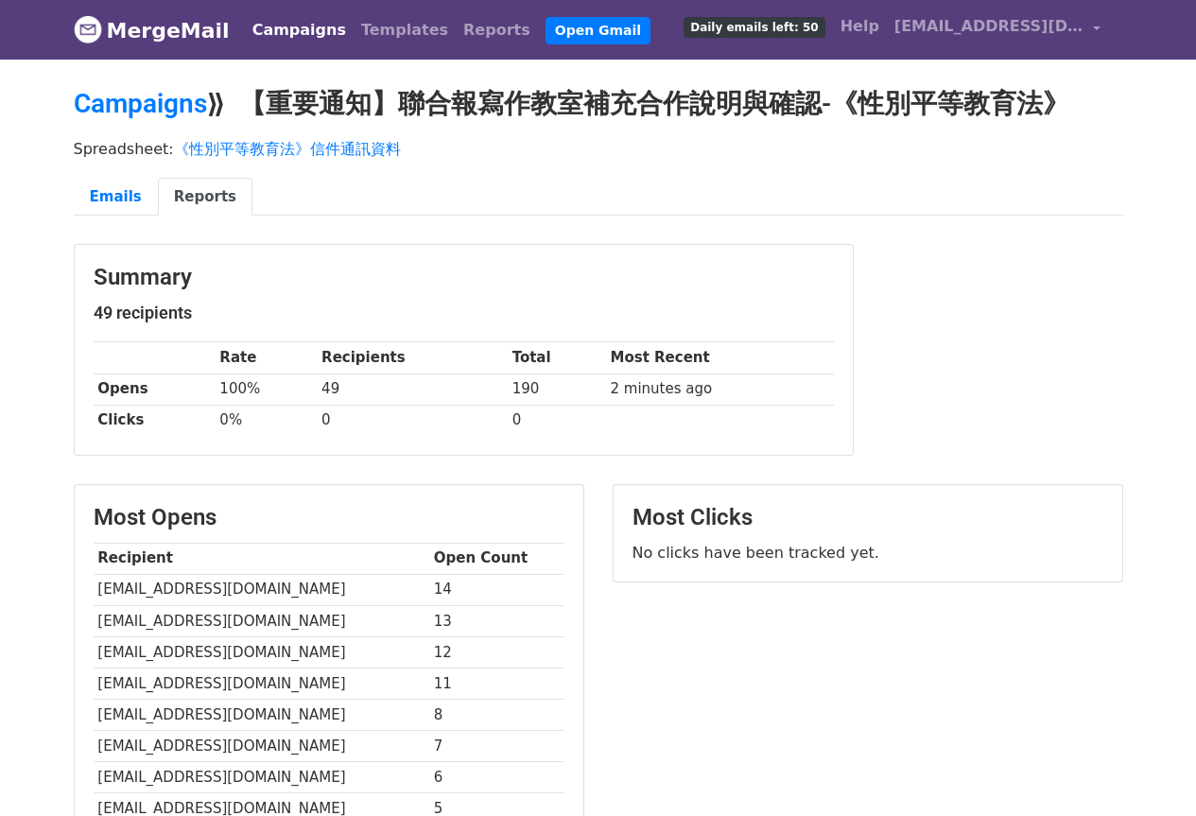
select select "zh-tw"
click at [122, 195] on link "Emails" at bounding box center [116, 197] width 84 height 39
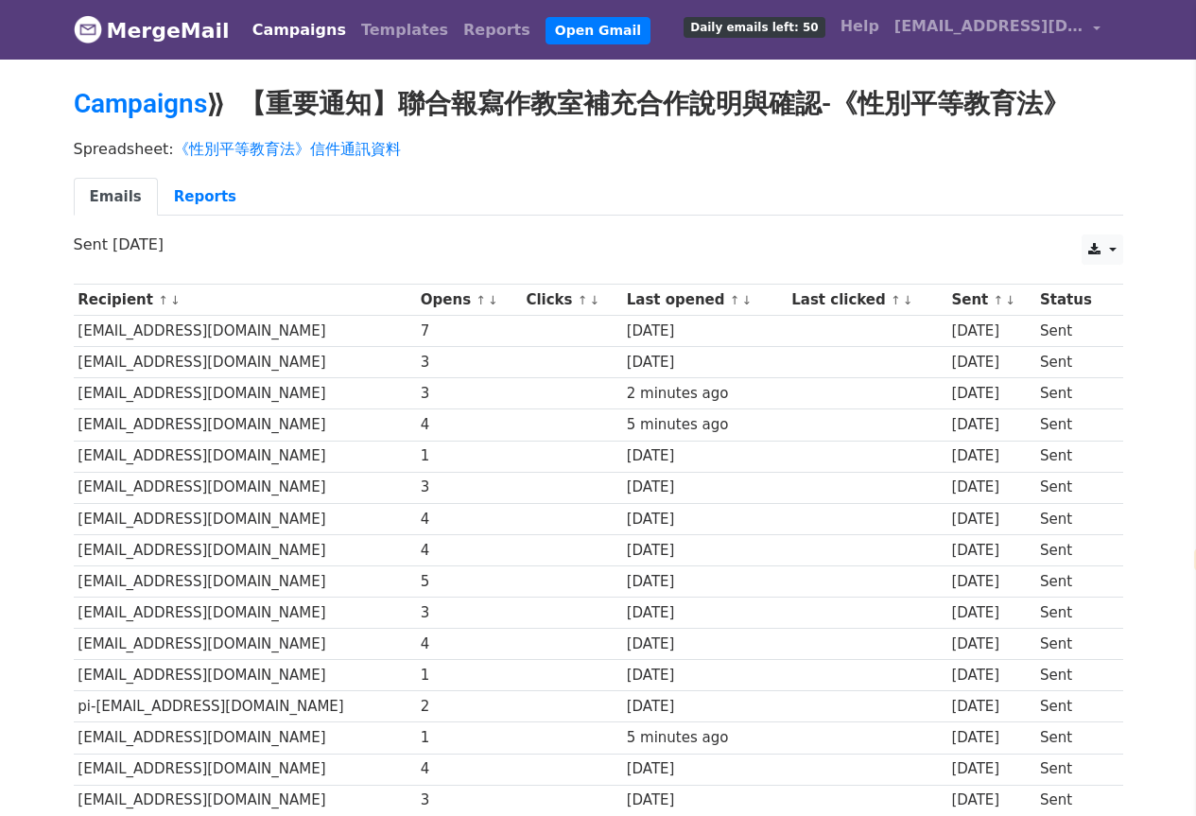
select select "zh-tw"
